Goal: Task Accomplishment & Management: Use online tool/utility

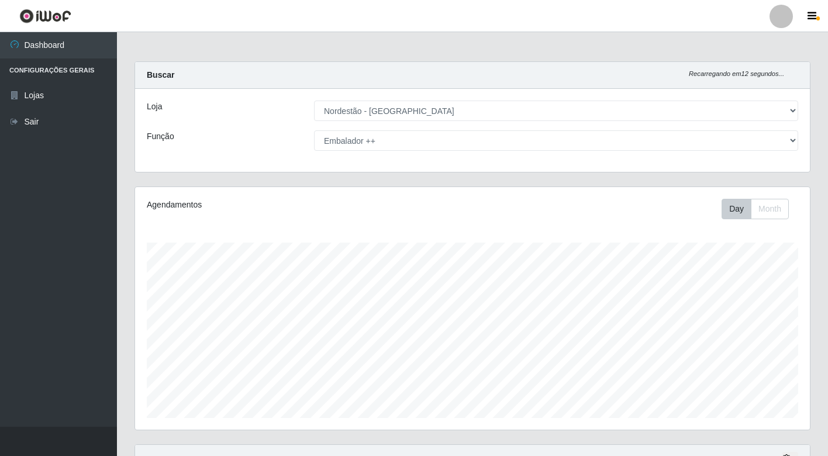
select select "454"
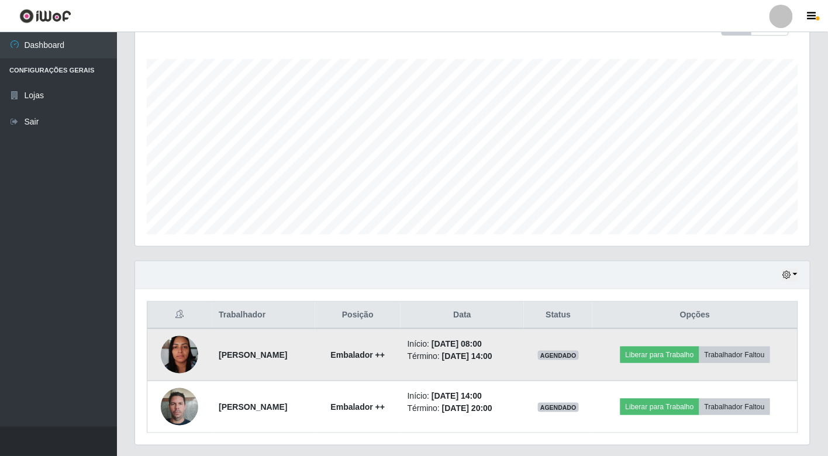
scroll to position [195, 0]
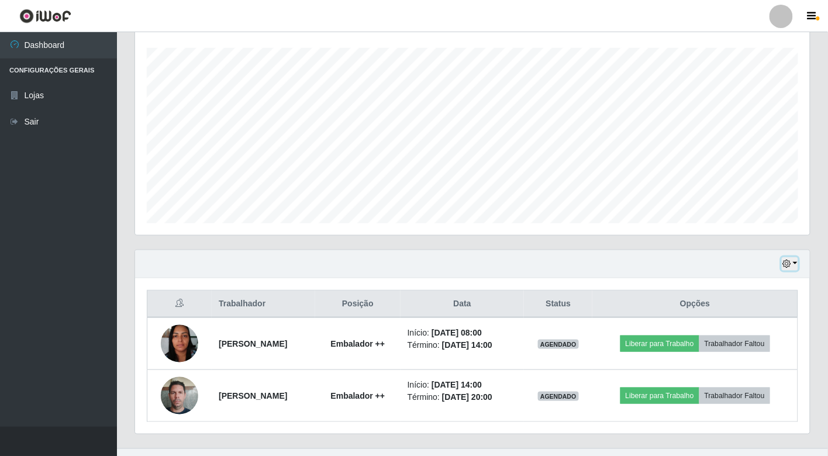
click at [794, 260] on button "button" at bounding box center [790, 263] width 16 height 13
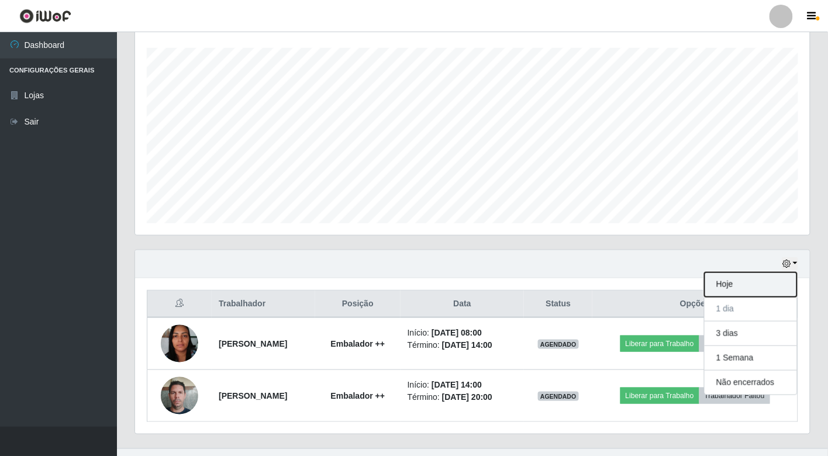
click at [738, 284] on button "Hoje" at bounding box center [751, 285] width 92 height 25
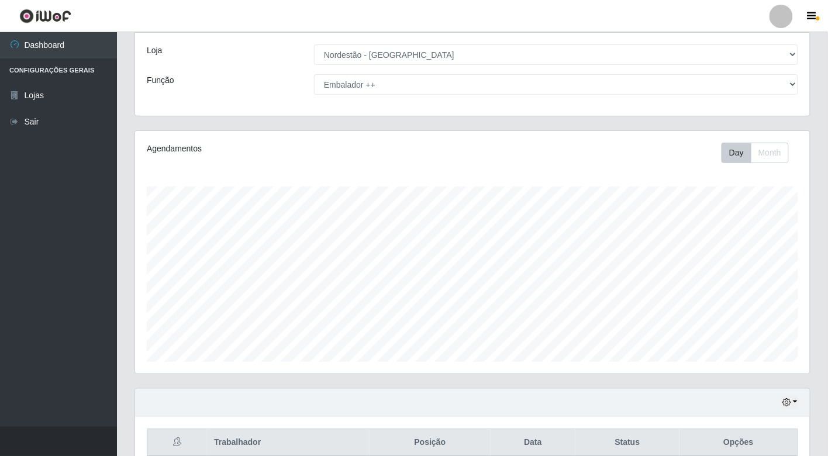
scroll to position [0, 0]
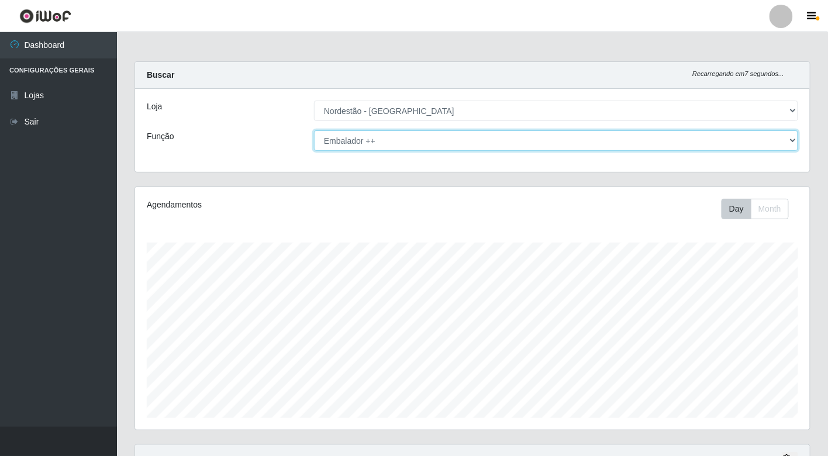
click at [715, 136] on select "[Selecione...] Balconista de Padaria Balconista de Padaria + Balconista de Pada…" at bounding box center [556, 140] width 484 height 20
select select "70"
click at [314, 130] on select "[Selecione...] Balconista de Padaria Balconista de Padaria + Balconista de Pada…" at bounding box center [556, 140] width 484 height 20
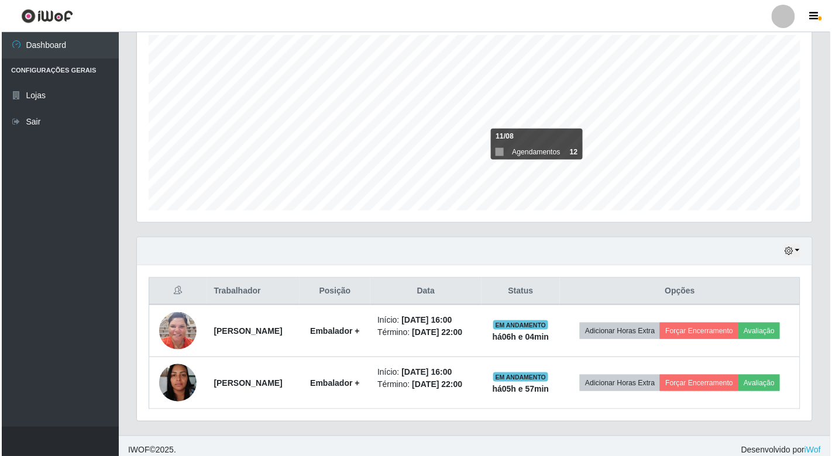
scroll to position [217, 0]
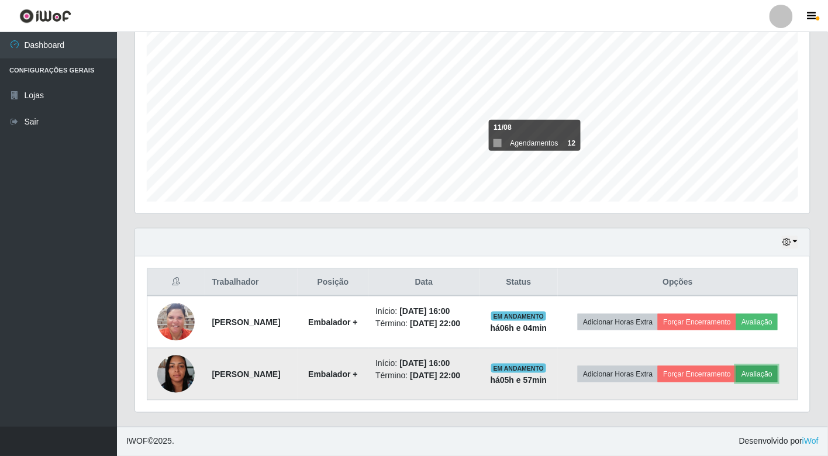
click at [765, 372] on button "Avaliação" at bounding box center [757, 374] width 42 height 16
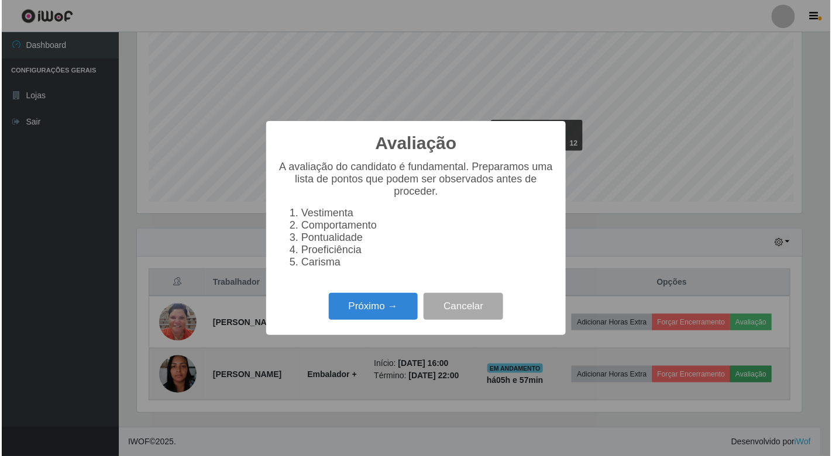
scroll to position [242, 668]
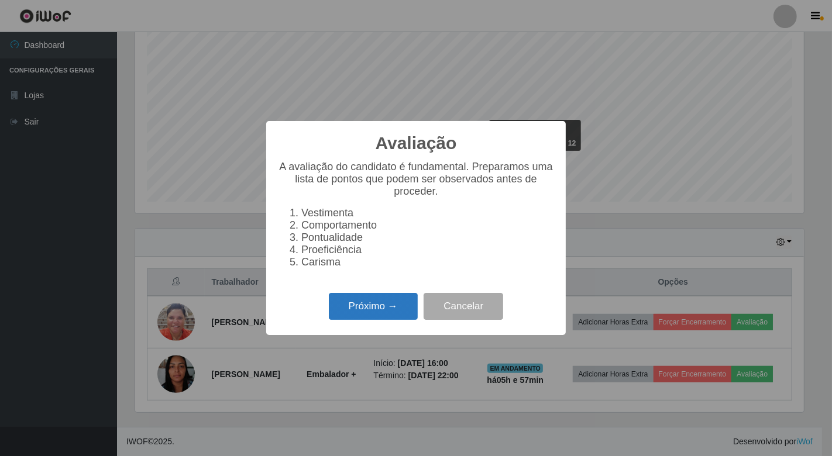
click at [416, 308] on button "Próximo →" at bounding box center [373, 306] width 89 height 27
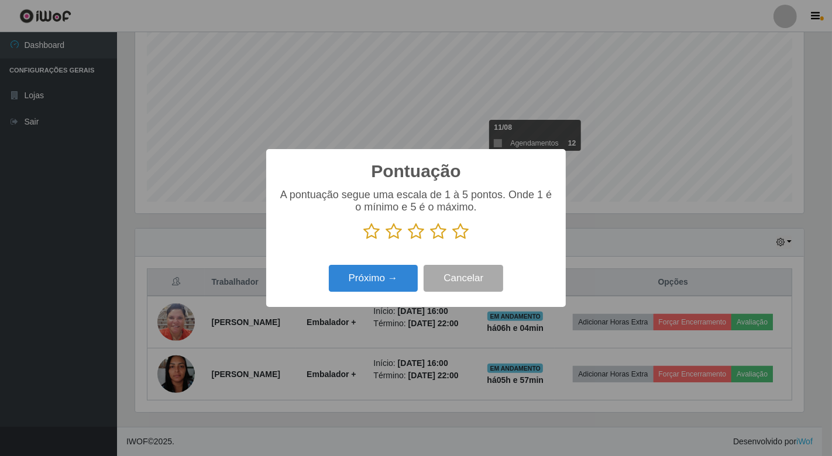
scroll to position [584564, 584139]
click at [458, 226] on icon at bounding box center [460, 232] width 16 height 18
click at [452, 240] on input "radio" at bounding box center [452, 240] width 0 height 0
click at [389, 273] on button "Próximo →" at bounding box center [373, 278] width 89 height 27
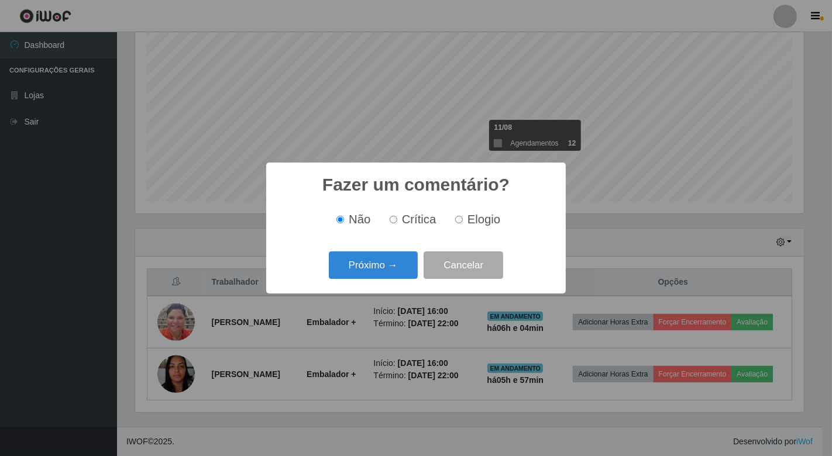
click at [457, 218] on input "Elogio" at bounding box center [459, 220] width 8 height 8
radio input "true"
click at [389, 263] on button "Próximo →" at bounding box center [373, 264] width 89 height 27
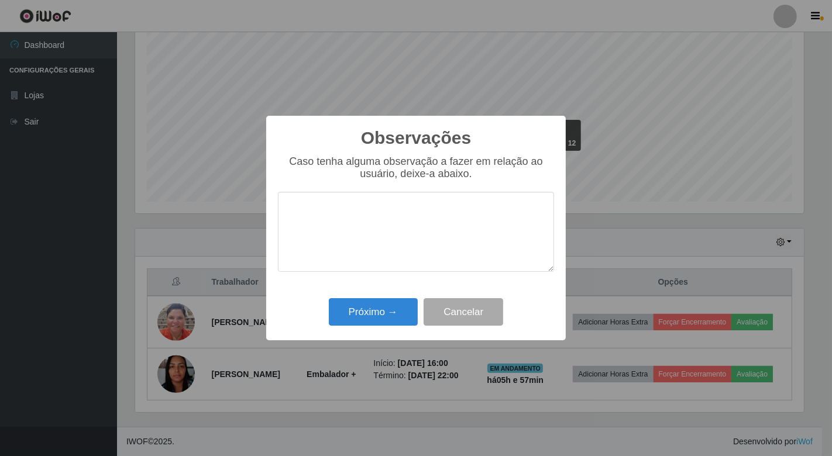
click at [389, 234] on textarea at bounding box center [416, 232] width 276 height 80
click at [356, 209] on textarea "Como sempr bem proativa, dinamica e" at bounding box center [416, 232] width 276 height 80
click at [500, 211] on textarea "Como sempre bem proativa, dinamica e" at bounding box center [416, 232] width 276 height 80
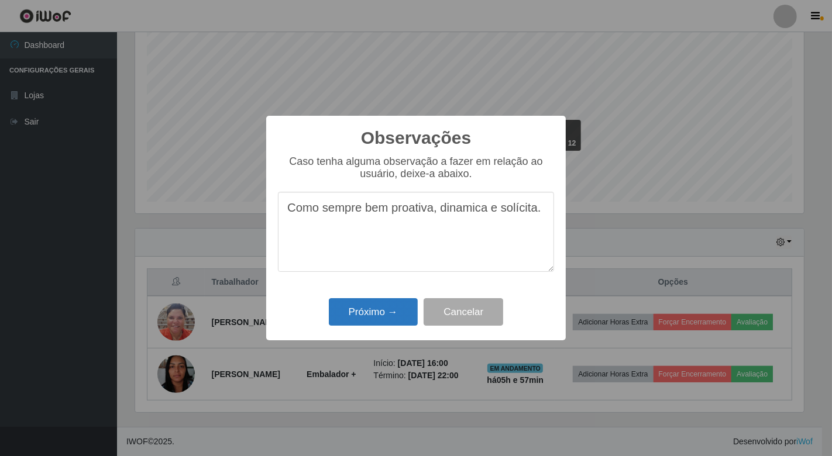
type textarea "Como sempre bem proativa, dinamica e solícita."
click at [387, 307] on button "Próximo →" at bounding box center [373, 311] width 89 height 27
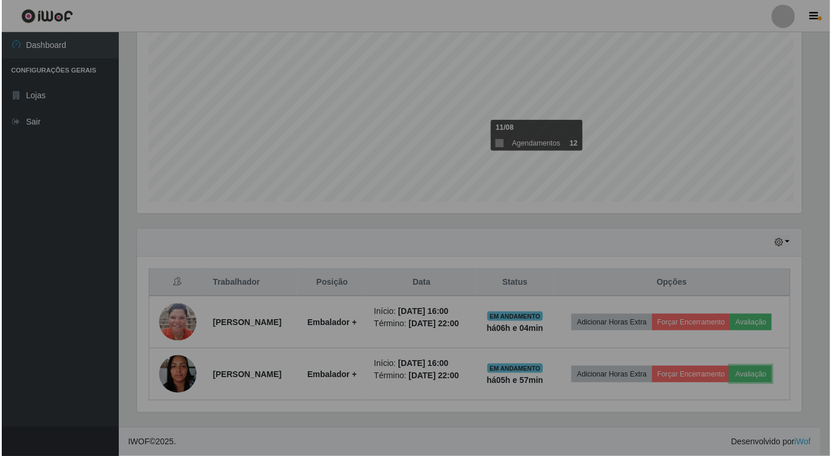
scroll to position [242, 675]
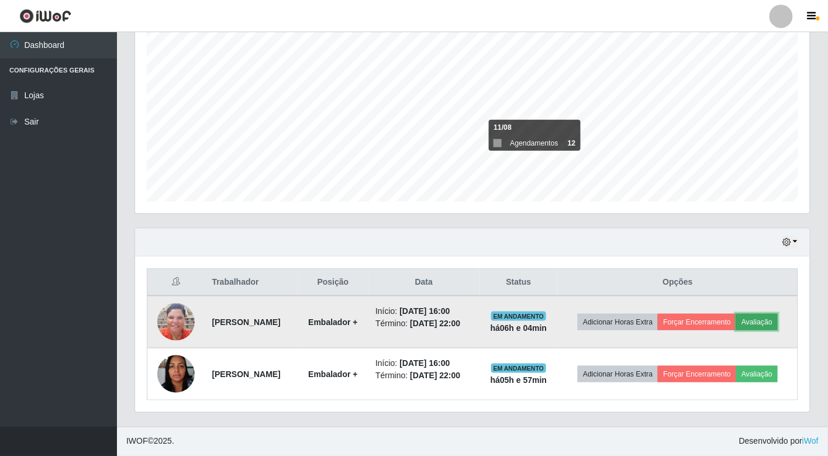
click at [762, 319] on button "Avaliação" at bounding box center [757, 322] width 42 height 16
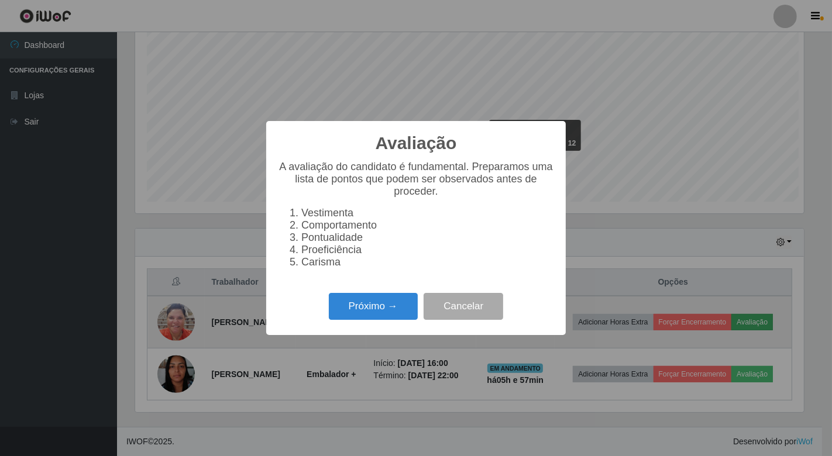
scroll to position [242, 668]
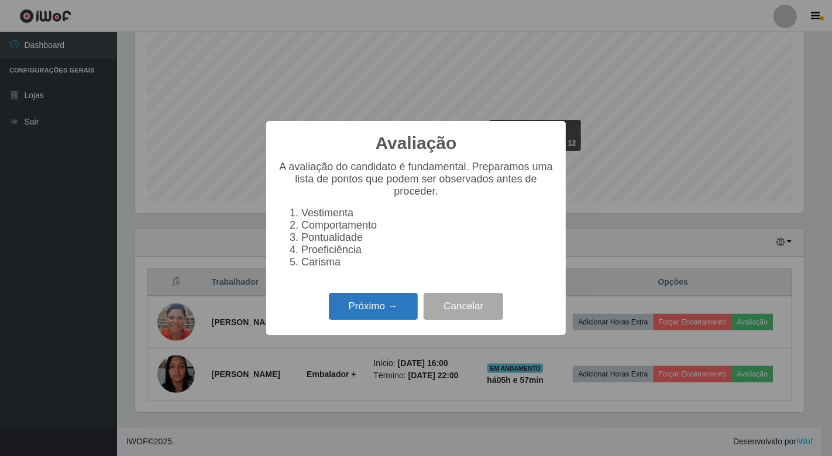
click at [394, 310] on button "Próximo →" at bounding box center [373, 306] width 89 height 27
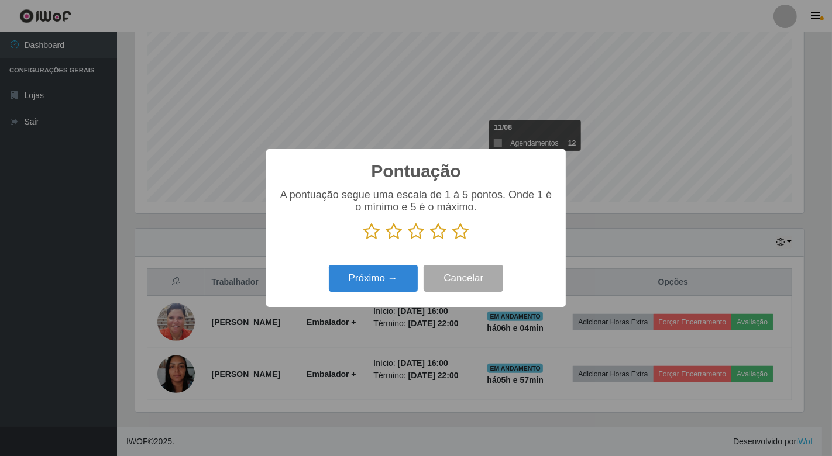
click at [436, 233] on icon at bounding box center [438, 232] width 16 height 18
click at [430, 240] on input "radio" at bounding box center [430, 240] width 0 height 0
click at [393, 273] on button "Próximo →" at bounding box center [373, 278] width 89 height 27
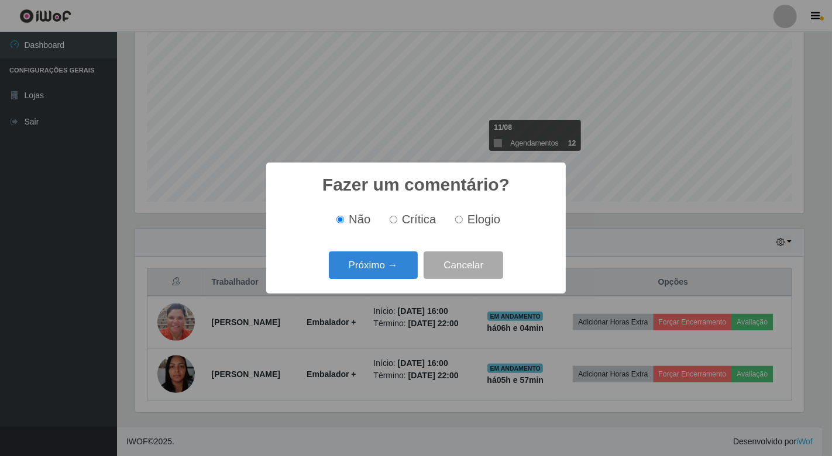
click at [392, 217] on input "Crítica" at bounding box center [393, 220] width 8 height 8
radio input "true"
click at [394, 271] on button "Próximo →" at bounding box center [373, 264] width 89 height 27
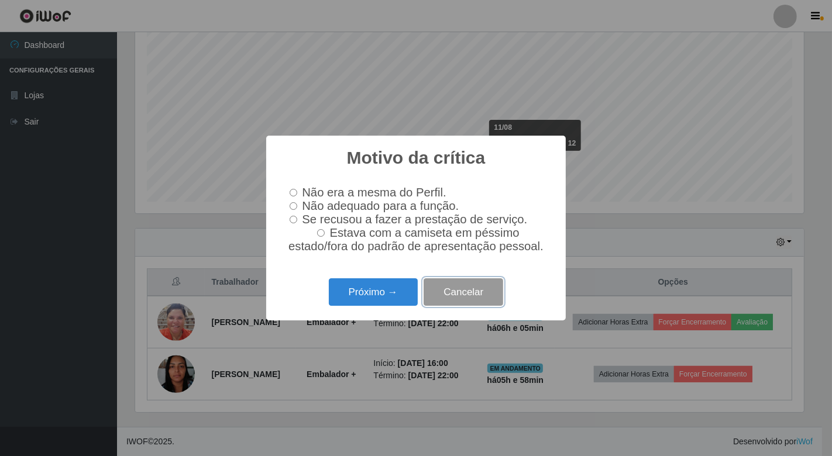
click at [474, 293] on button "Cancelar" at bounding box center [463, 291] width 80 height 27
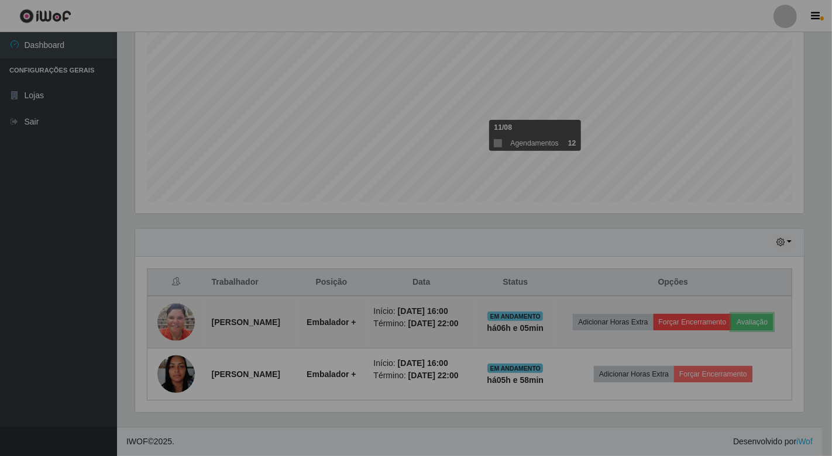
scroll to position [242, 675]
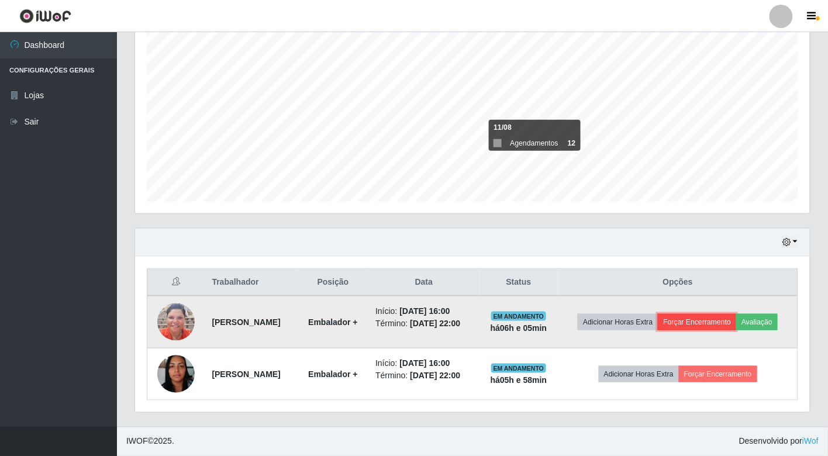
click at [726, 322] on button "Forçar Encerramento" at bounding box center [697, 322] width 78 height 16
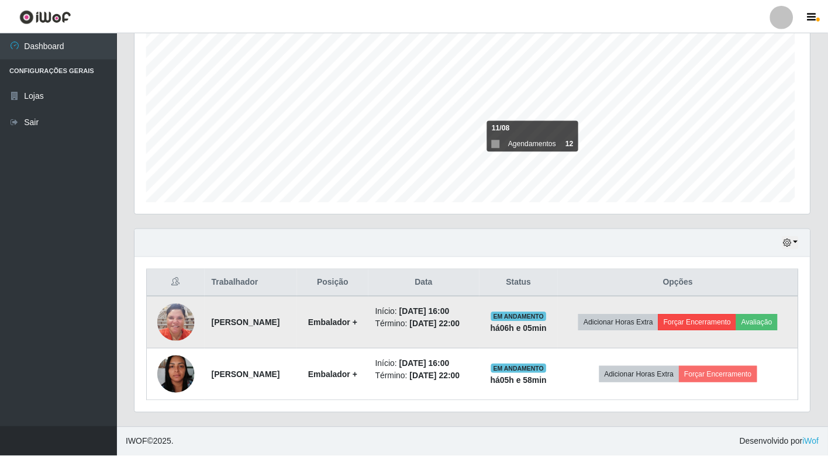
scroll to position [242, 668]
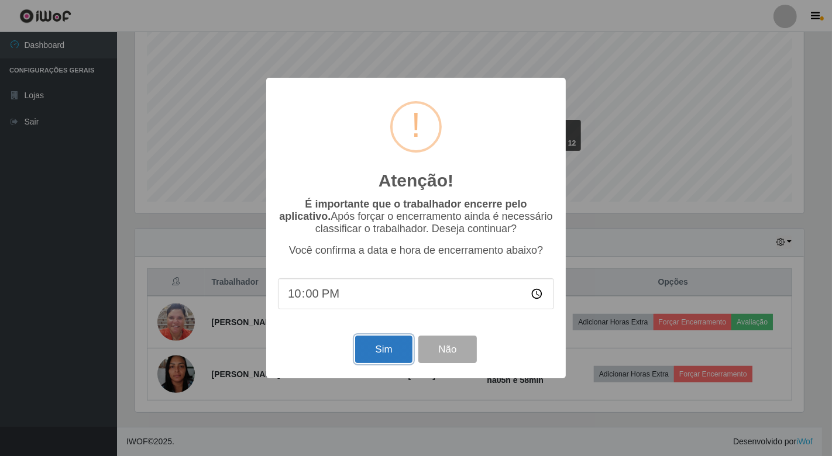
click at [378, 344] on button "Sim" at bounding box center [383, 349] width 57 height 27
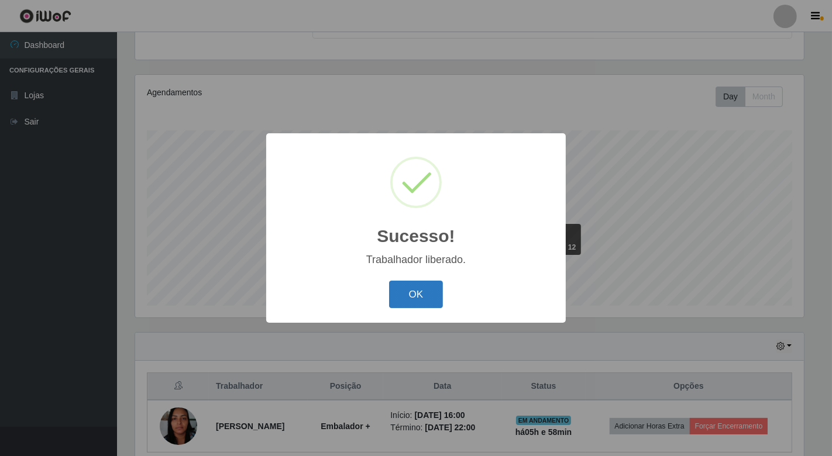
click at [414, 297] on button "OK" at bounding box center [416, 294] width 54 height 27
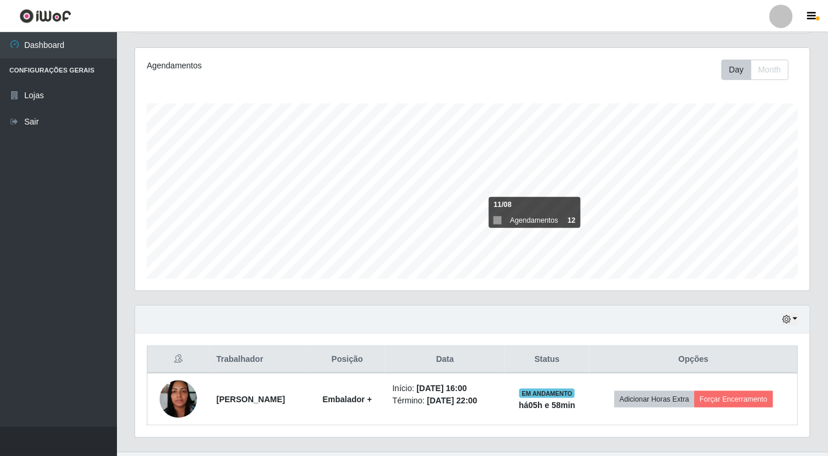
scroll to position [164, 0]
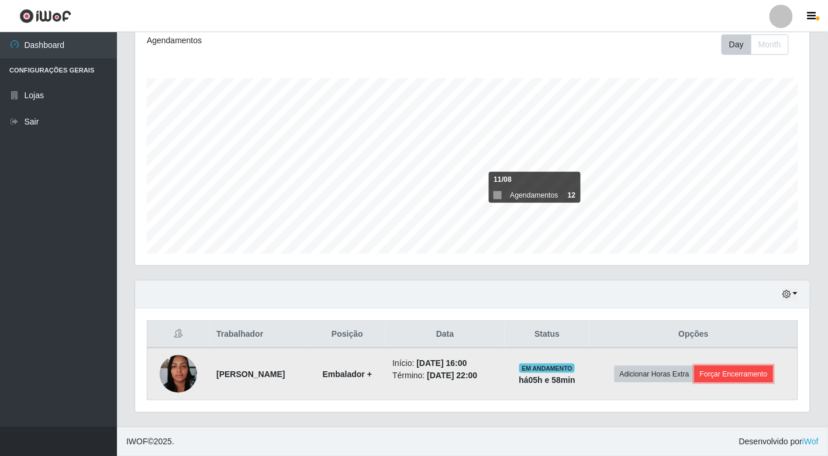
click at [720, 375] on button "Forçar Encerramento" at bounding box center [734, 374] width 78 height 16
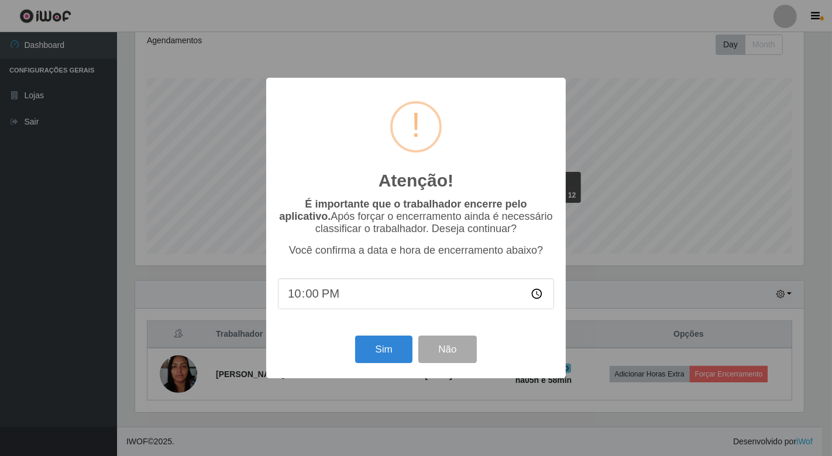
click at [537, 296] on input "22:00" at bounding box center [416, 293] width 276 height 31
click at [606, 264] on div "Atenção! × É importante que o trabalhador encerre pelo aplicativo. Após forçar …" at bounding box center [416, 228] width 832 height 456
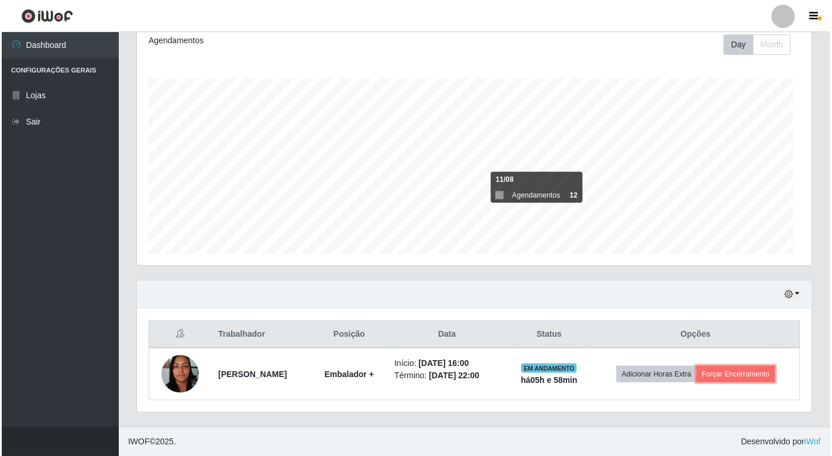
scroll to position [242, 675]
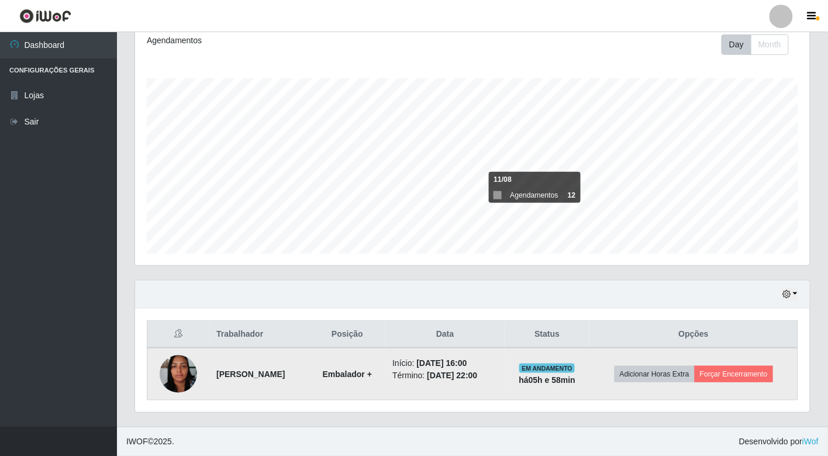
click at [467, 366] on time "[DATE] 16:00" at bounding box center [442, 362] width 50 height 9
click at [737, 377] on button "Forçar Encerramento" at bounding box center [734, 374] width 78 height 16
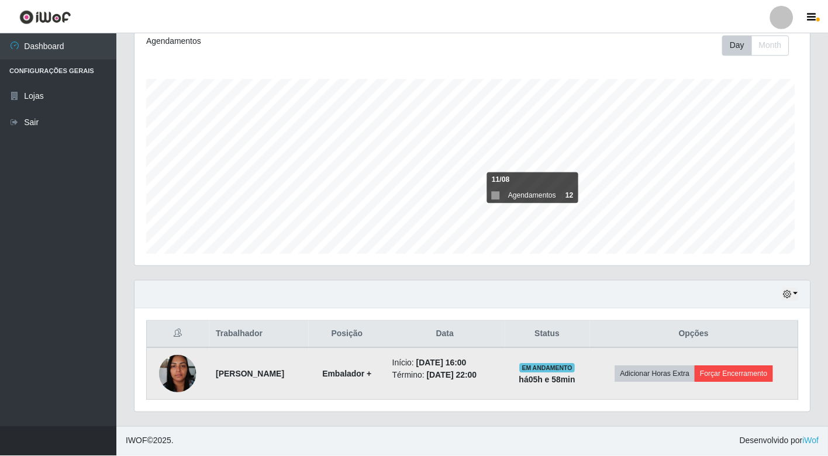
scroll to position [242, 668]
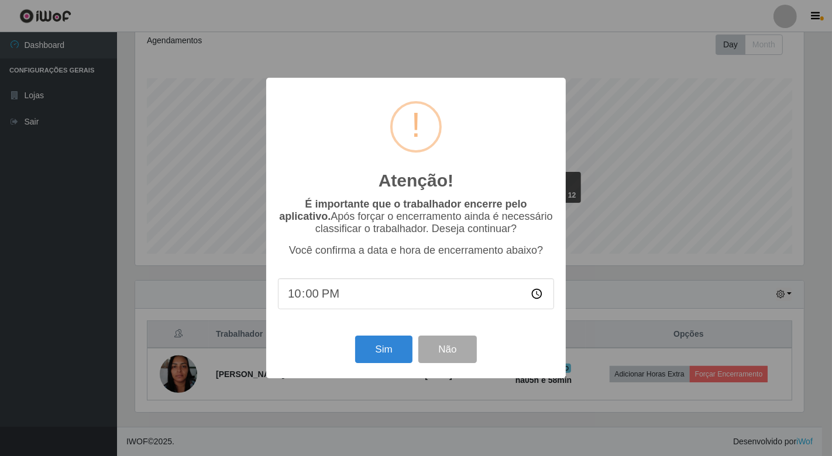
click at [330, 302] on input "22:00" at bounding box center [416, 293] width 276 height 31
click at [536, 300] on input "22:00" at bounding box center [416, 293] width 276 height 31
type input "22:06"
click at [382, 344] on button "Sim" at bounding box center [383, 349] width 57 height 27
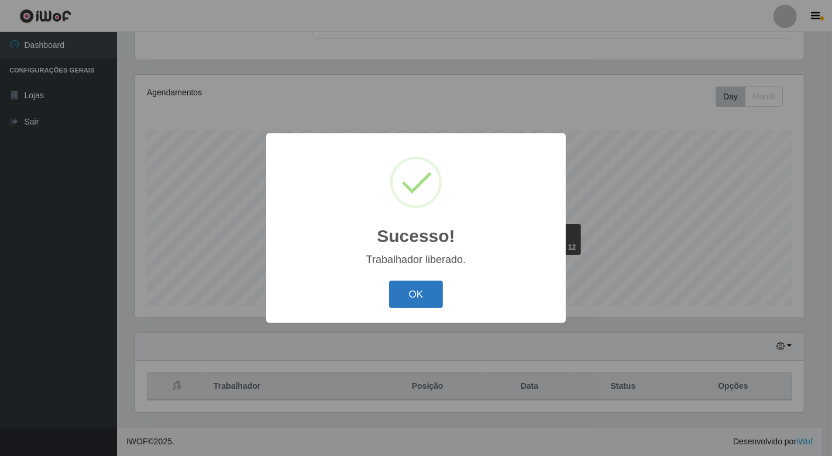
click at [408, 290] on button "OK" at bounding box center [416, 294] width 54 height 27
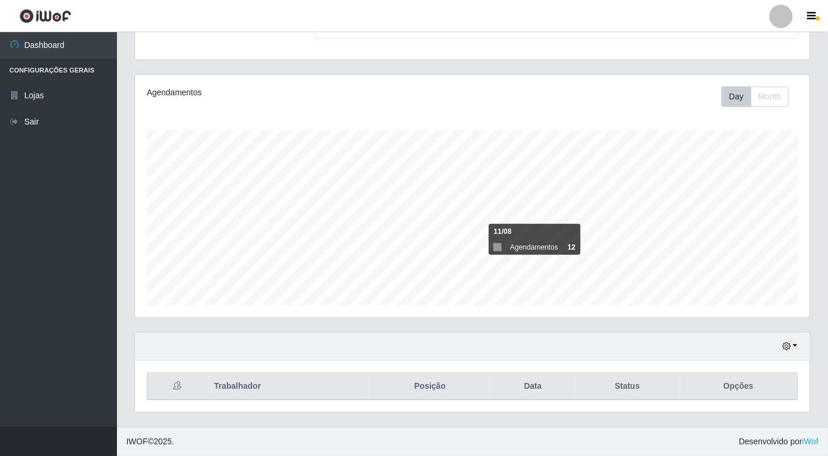
scroll to position [242, 675]
